Goal: Contribute content

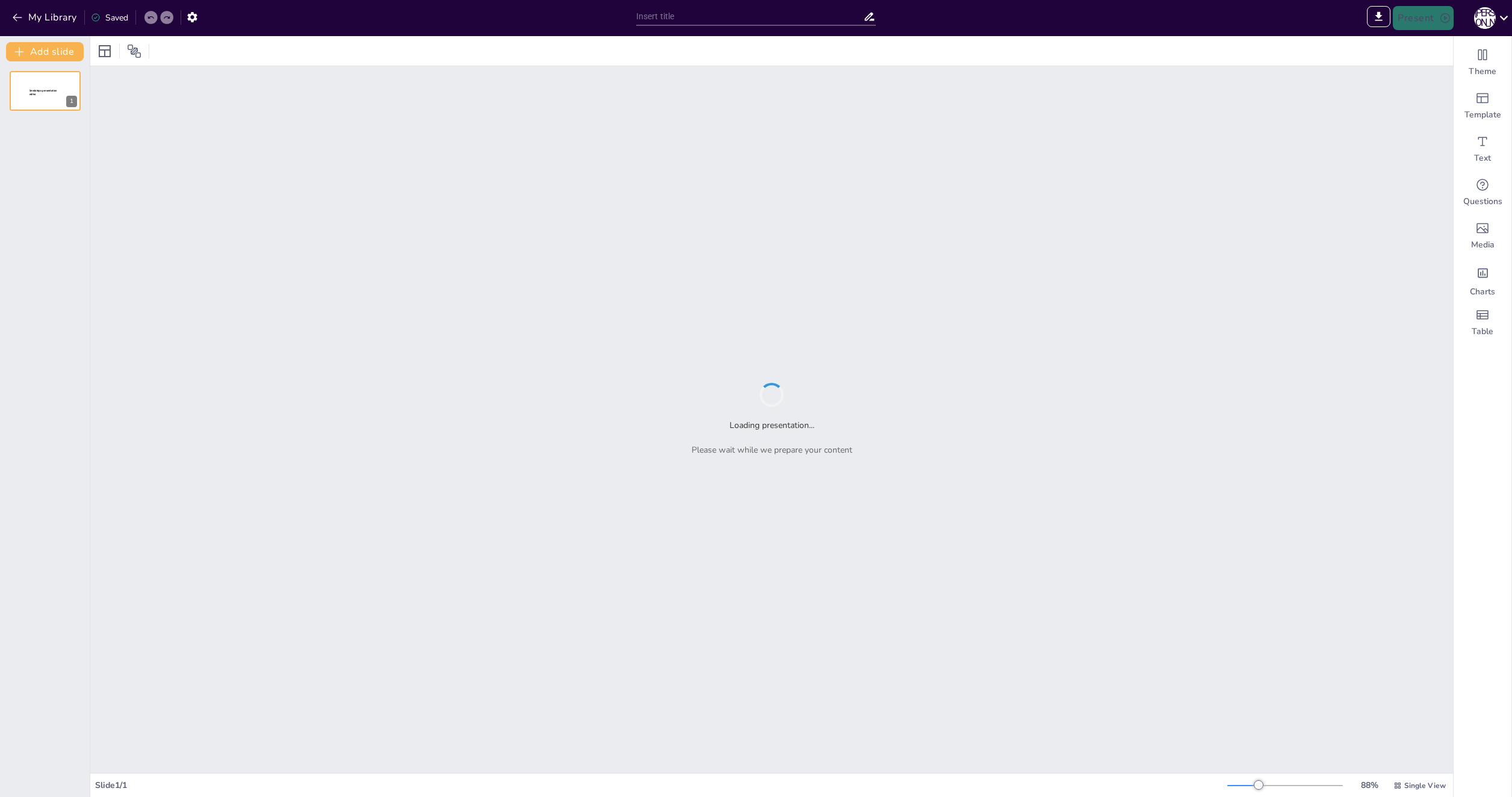
type input "New Sendsteps"
type input "Основы веб-аналитики: Инструменты и Принципы Работы"
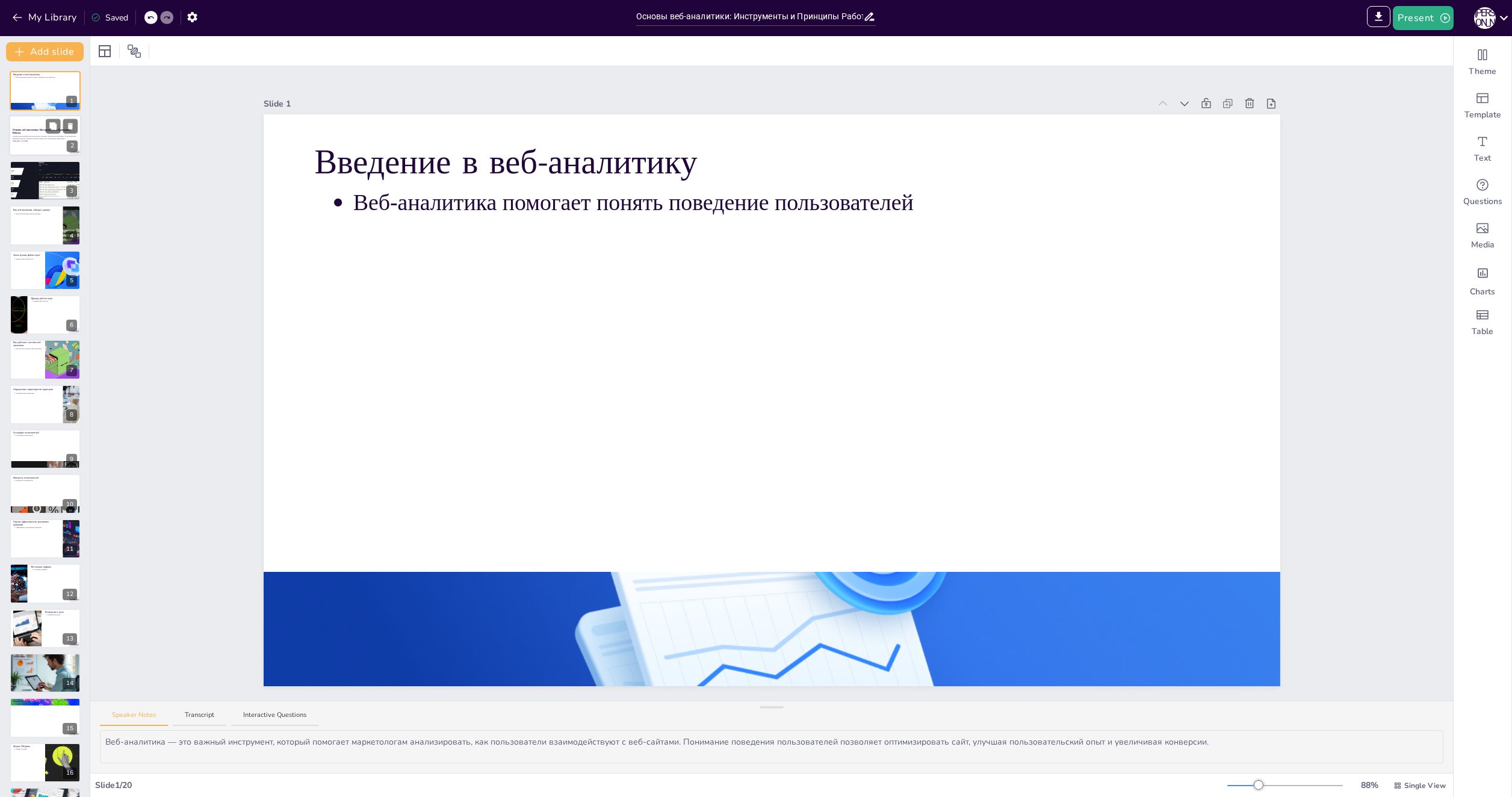
click at [27, 143] on div at bounding box center [45, 136] width 72 height 41
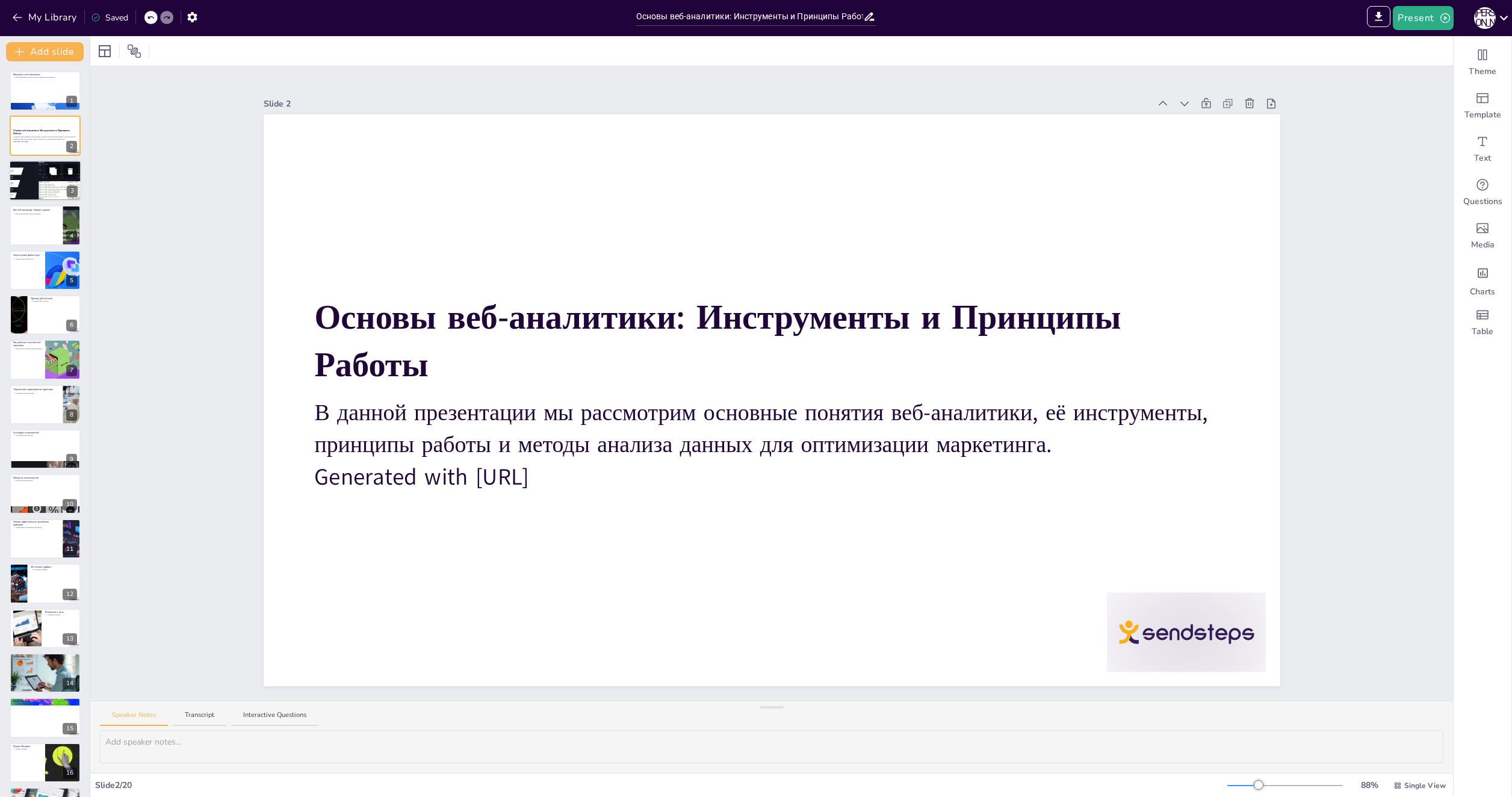
click at [38, 178] on div at bounding box center [45, 180] width 101 height 41
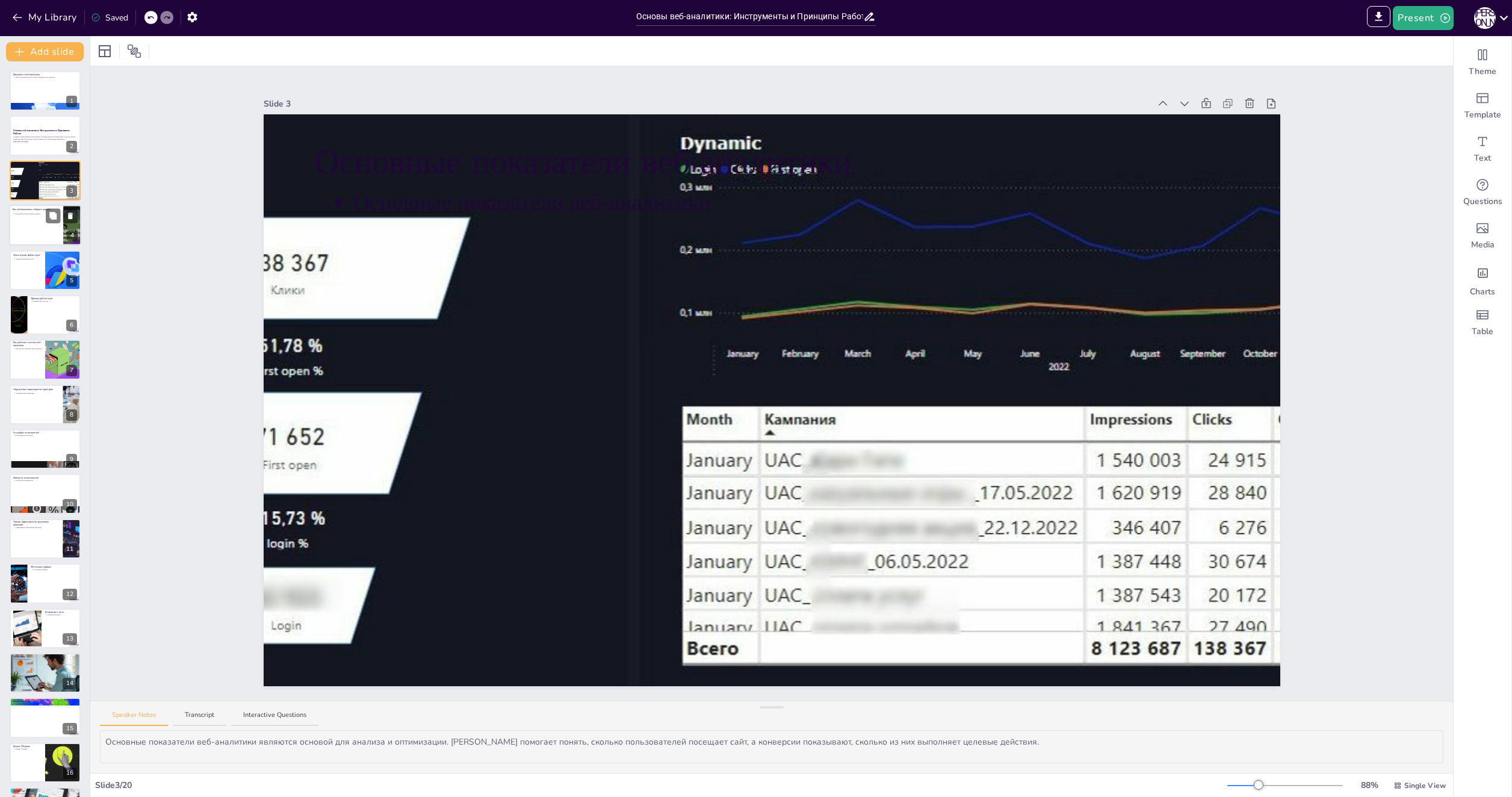
click at [42, 223] on div at bounding box center [45, 225] width 72 height 41
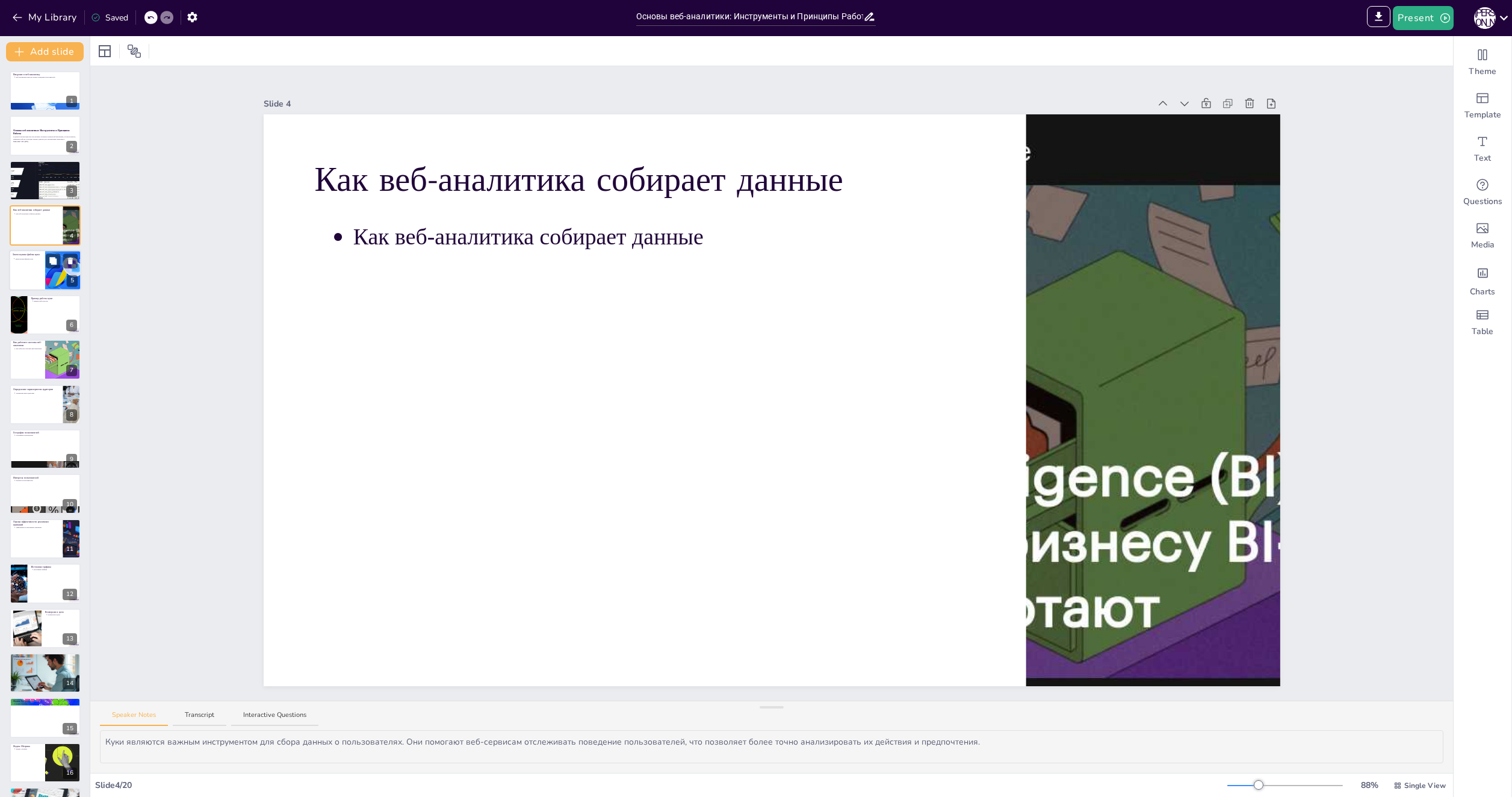
click at [38, 262] on div at bounding box center [45, 270] width 72 height 41
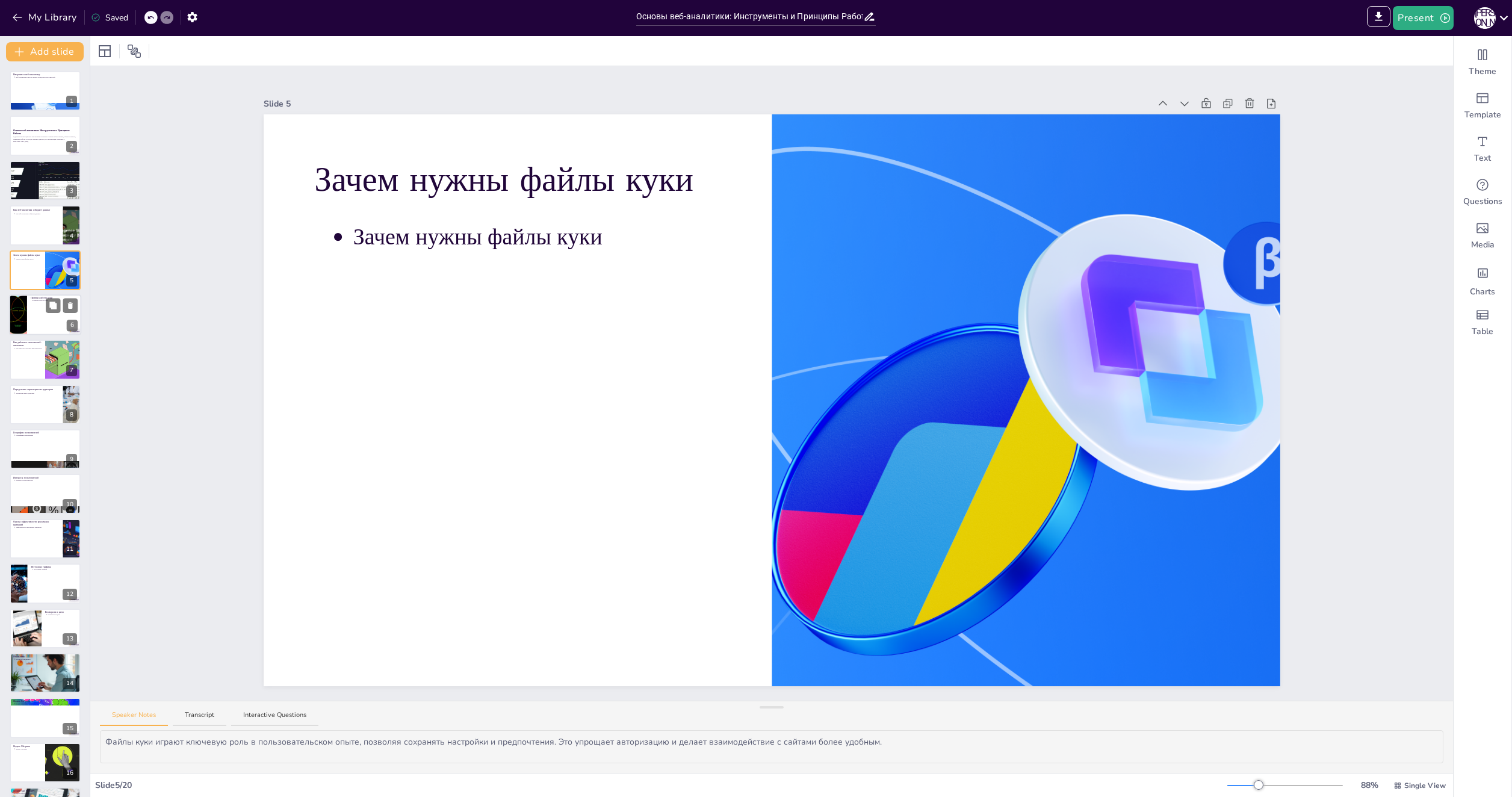
click at [32, 325] on div at bounding box center [45, 315] width 72 height 41
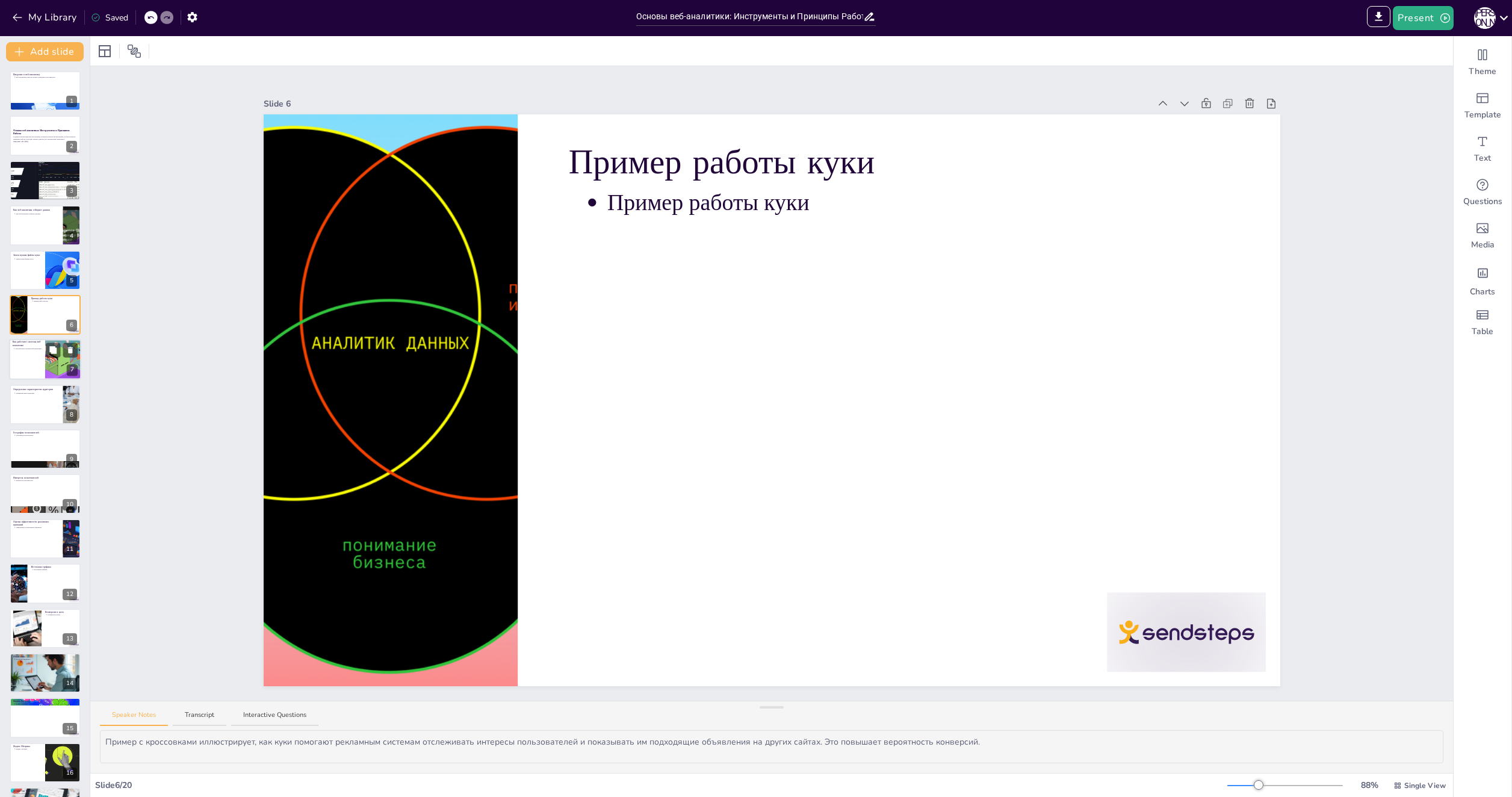
click at [22, 353] on div at bounding box center [45, 360] width 72 height 41
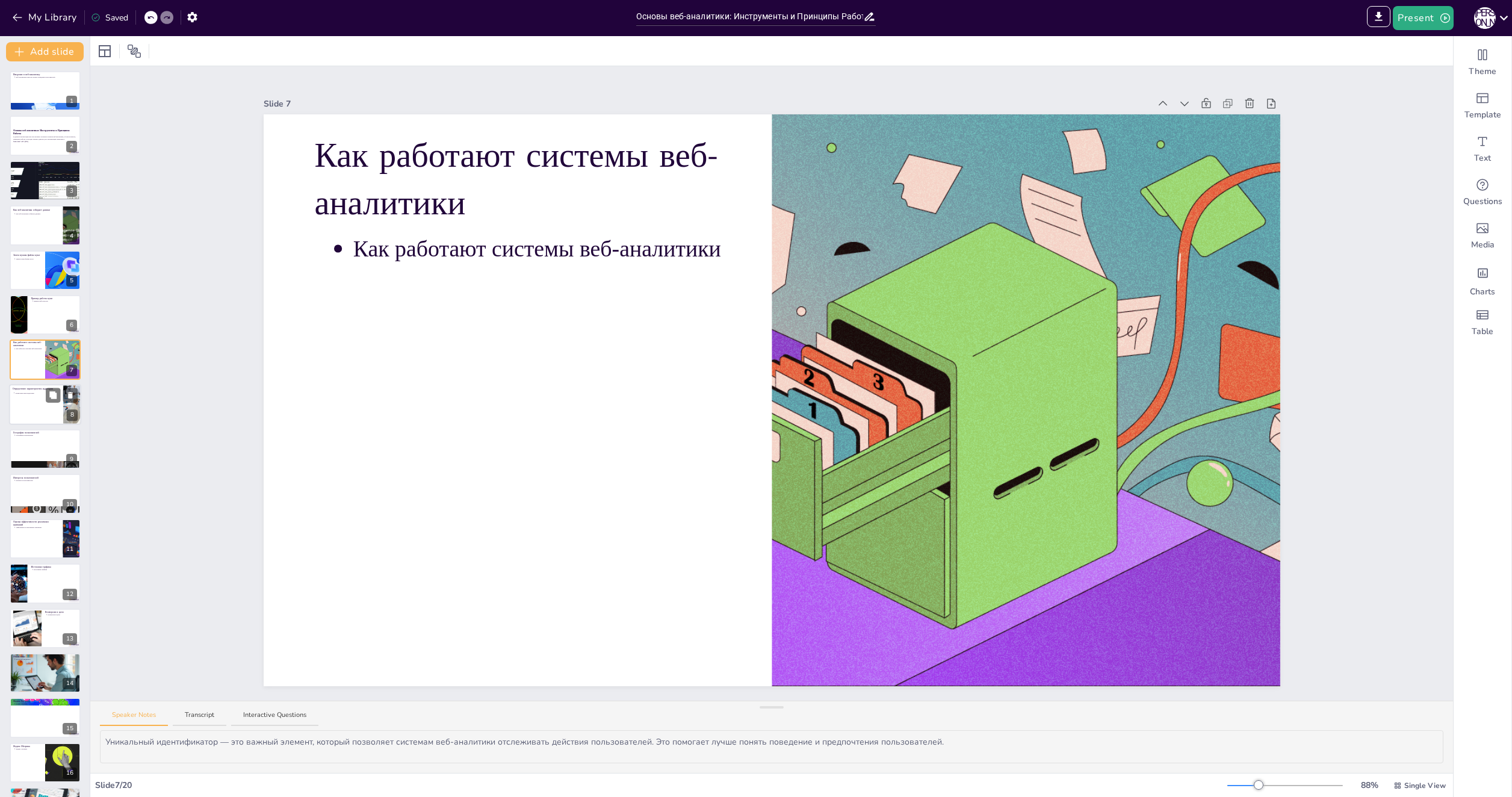
click at [36, 416] on div at bounding box center [45, 404] width 72 height 41
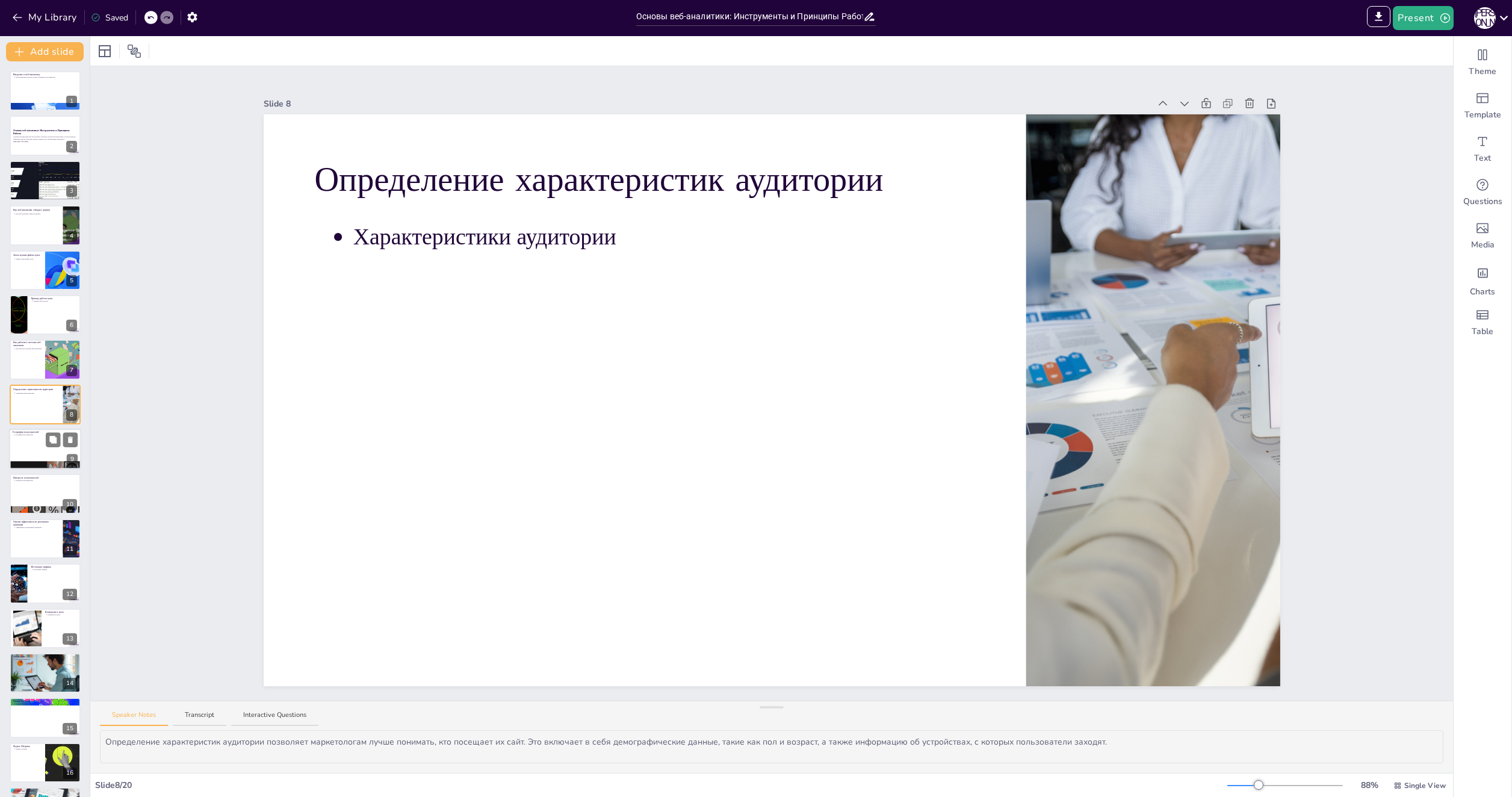
click at [24, 466] on div at bounding box center [45, 465] width 72 height 42
type textarea "География пользователей — это важный аспект веб-аналитики. Знание местоположени…"
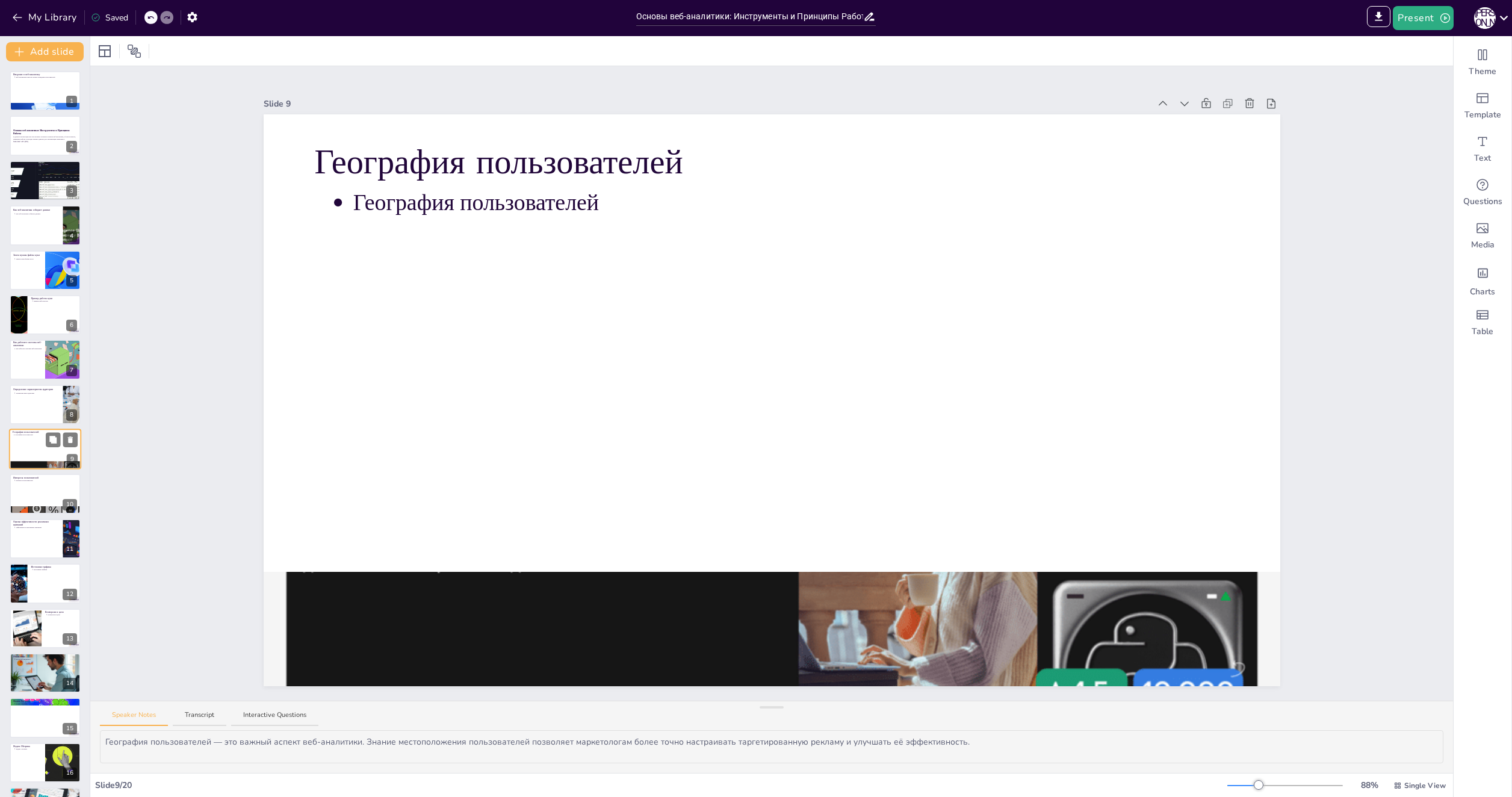
scroll to position [20, 0]
